Goal: Task Accomplishment & Management: Use online tool/utility

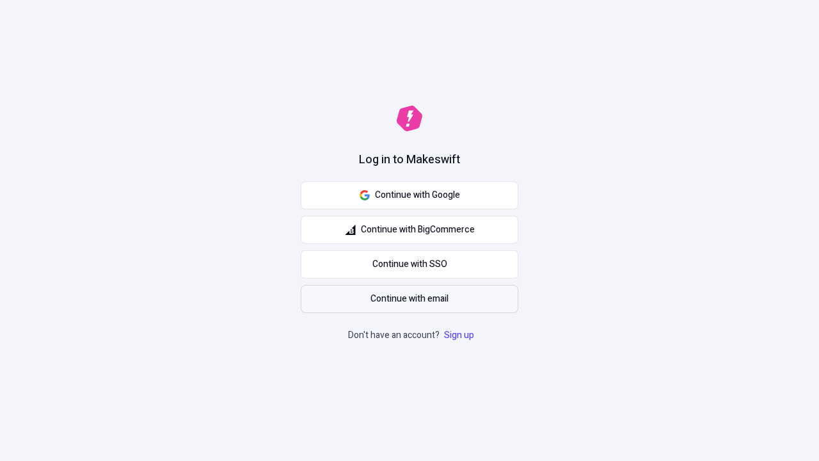
click at [410, 299] on span "Continue with email" at bounding box center [410, 299] width 78 height 14
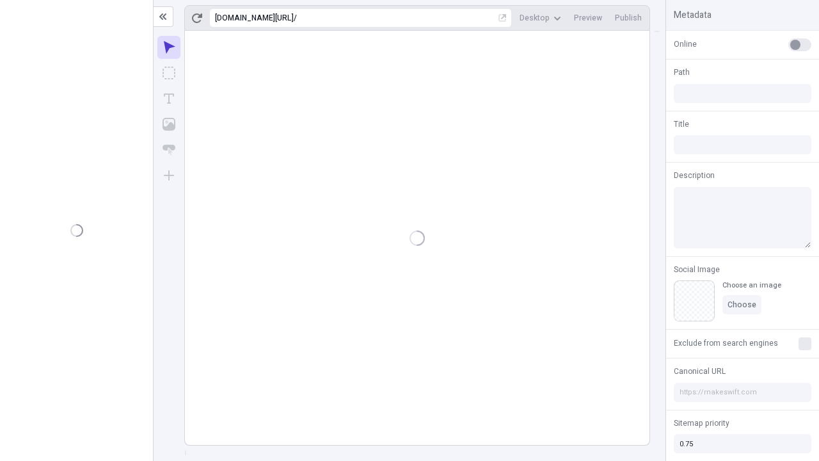
type input "/deep-link-tenuis"
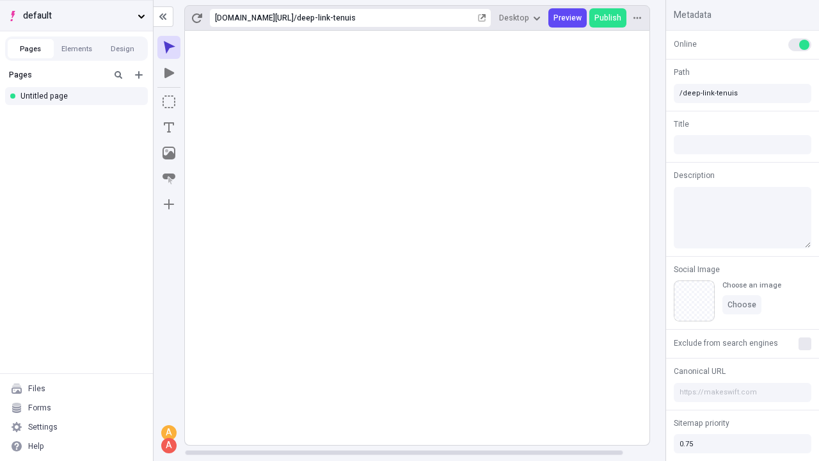
click at [76, 15] on span "default" at bounding box center [77, 16] width 109 height 14
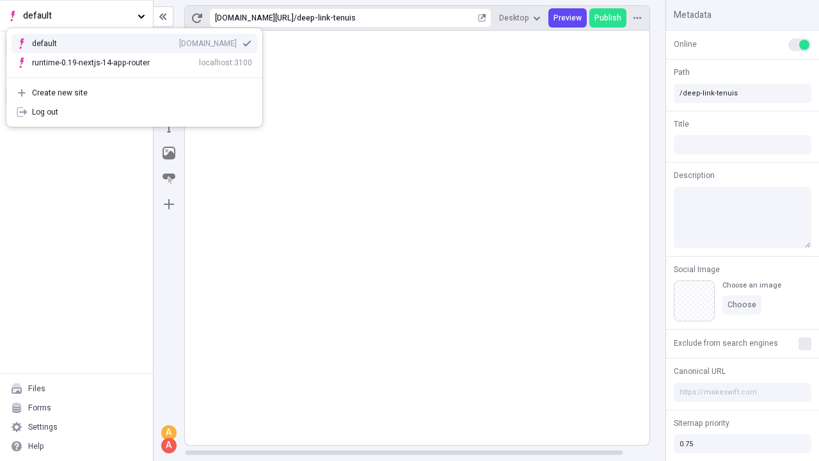
click at [179, 41] on div "qee9k4dy7d.staging.makeswift.site" at bounding box center [208, 43] width 58 height 10
click at [139, 75] on icon "Add new" at bounding box center [139, 75] width 8 height 8
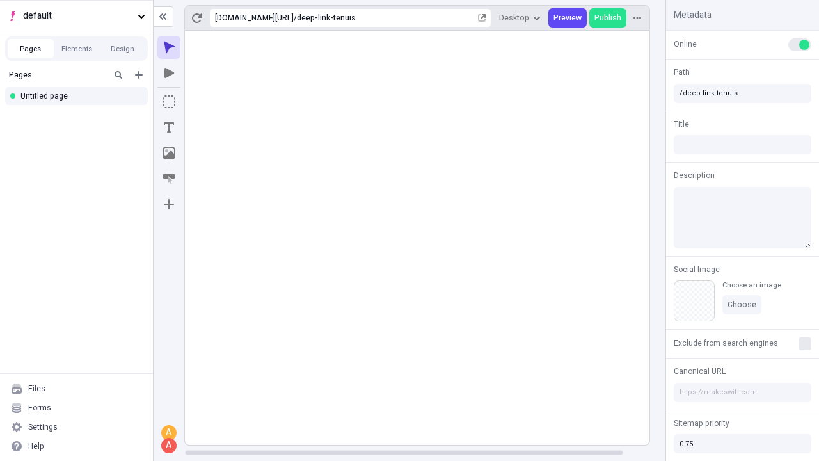
click at [80, 117] on div "Blank page" at bounding box center [80, 116] width 123 height 19
type input "/deep-link-nulla"
